Goal: Information Seeking & Learning: Learn about a topic

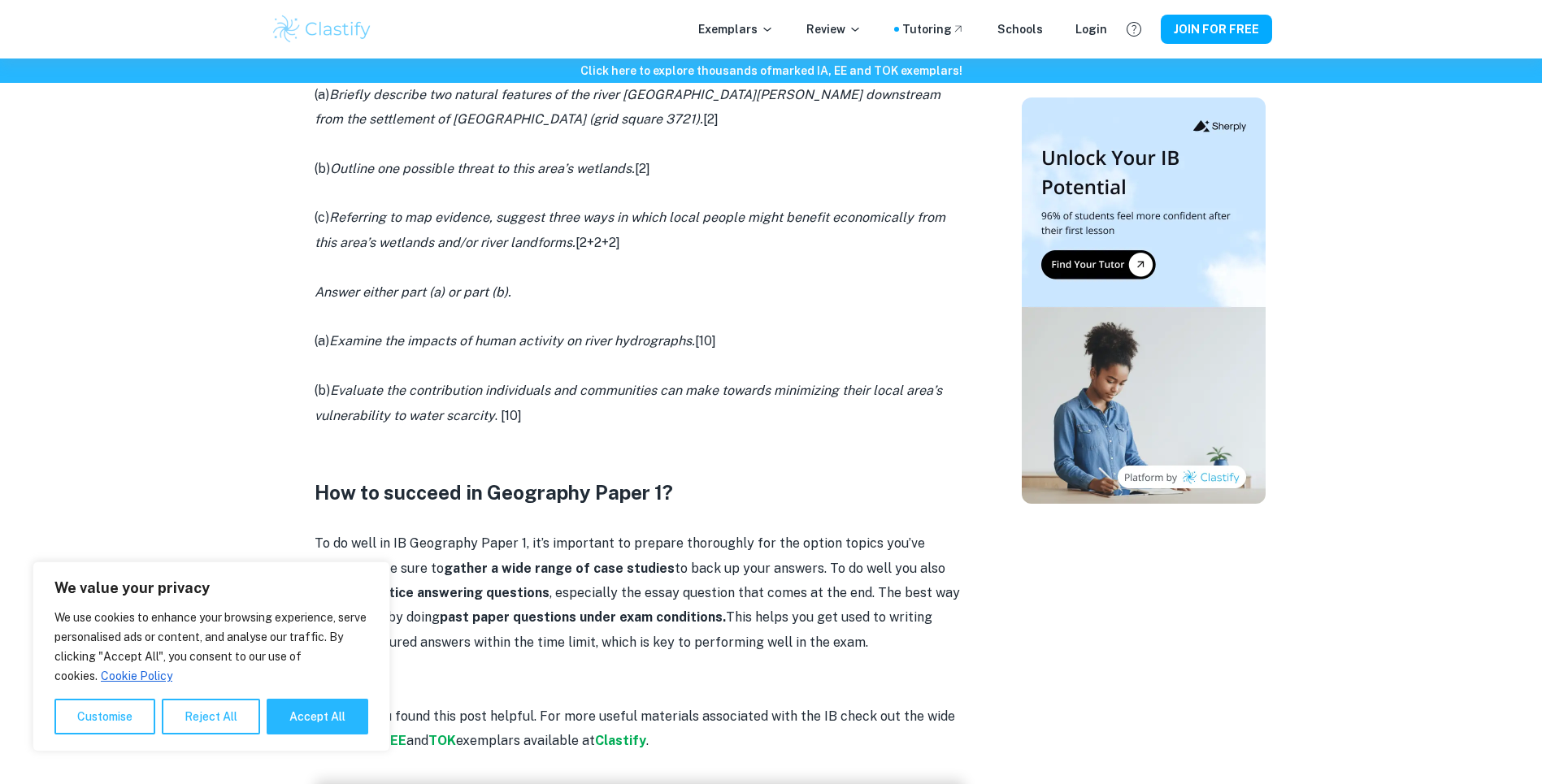
scroll to position [1222, 0]
click at [802, 484] on h3 "How to succeed in Geography Paper 1?" at bounding box center [640, 490] width 651 height 29
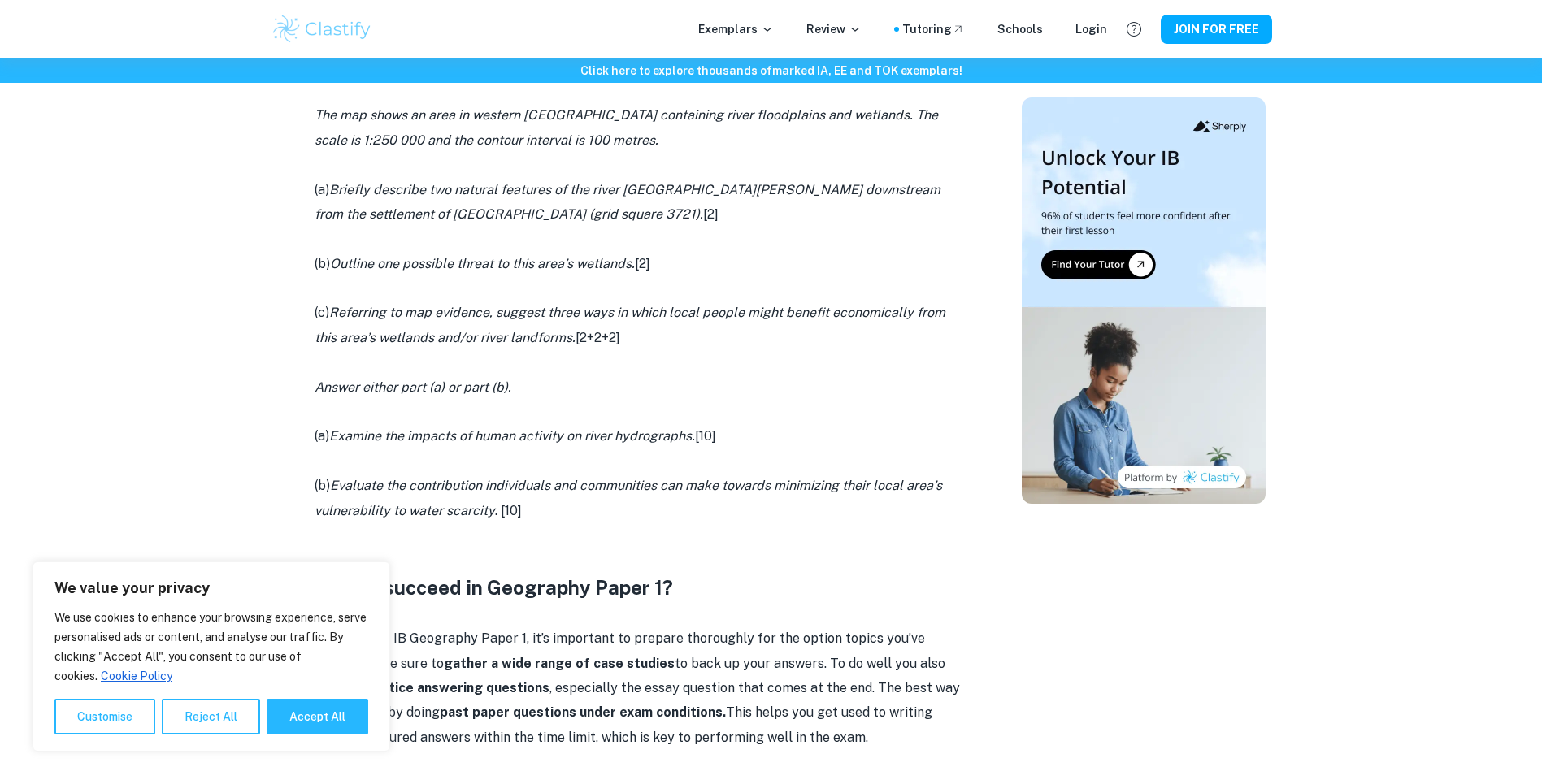
scroll to position [1041, 0]
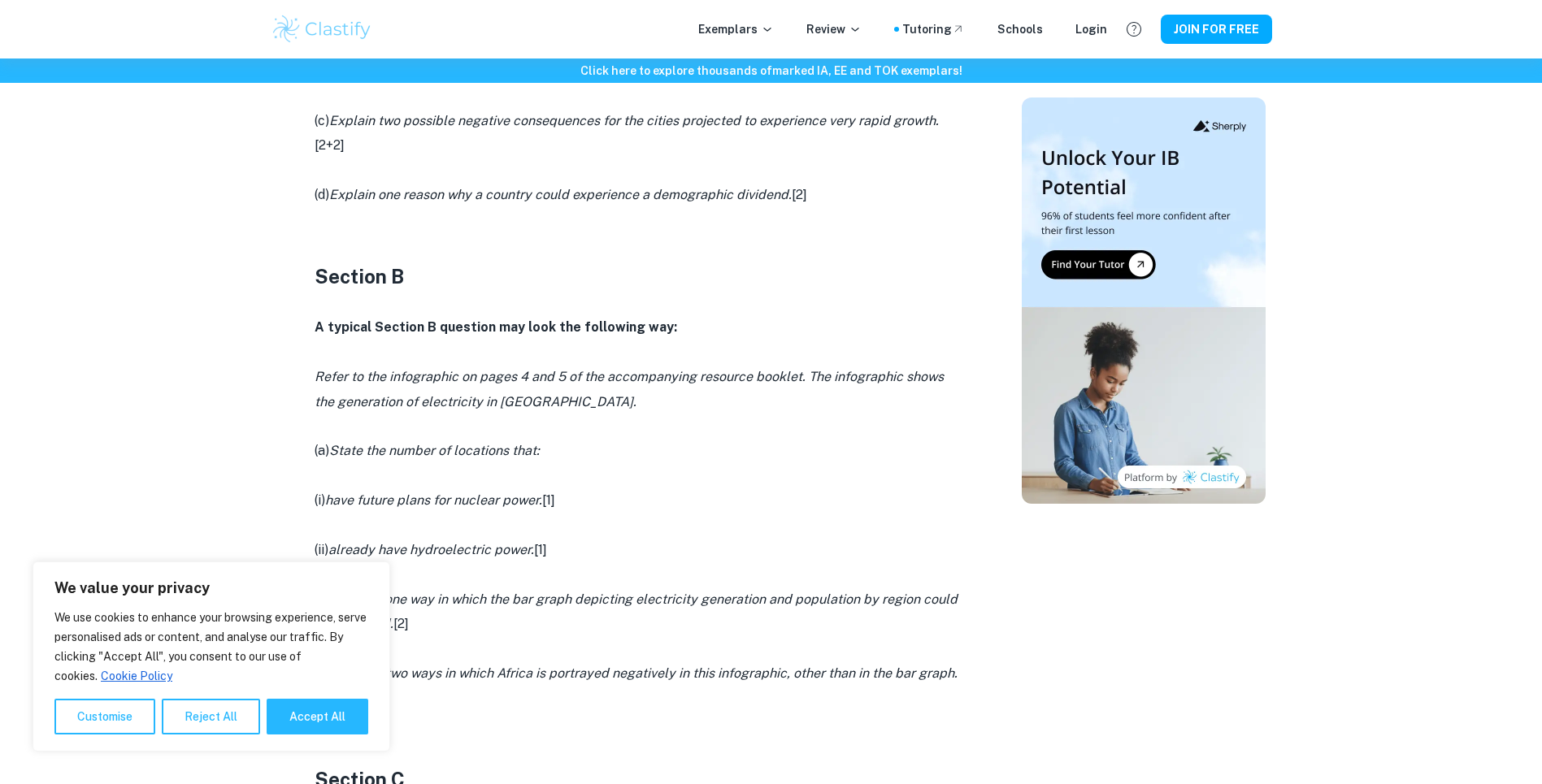
scroll to position [1431, 0]
